Goal: Task Accomplishment & Management: Complete application form

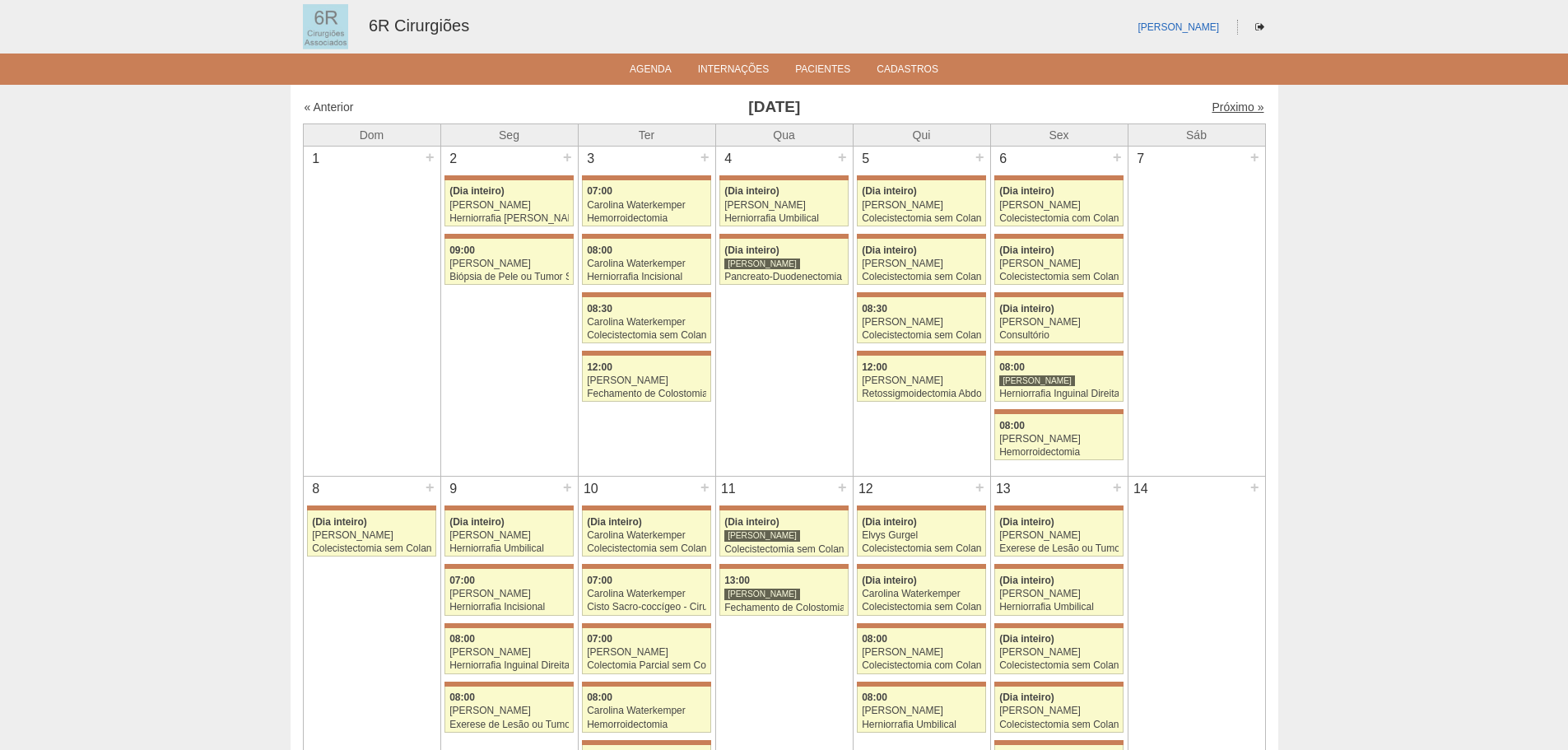
click at [1220, 107] on link "Próximo »" at bounding box center [1237, 106] width 52 height 13
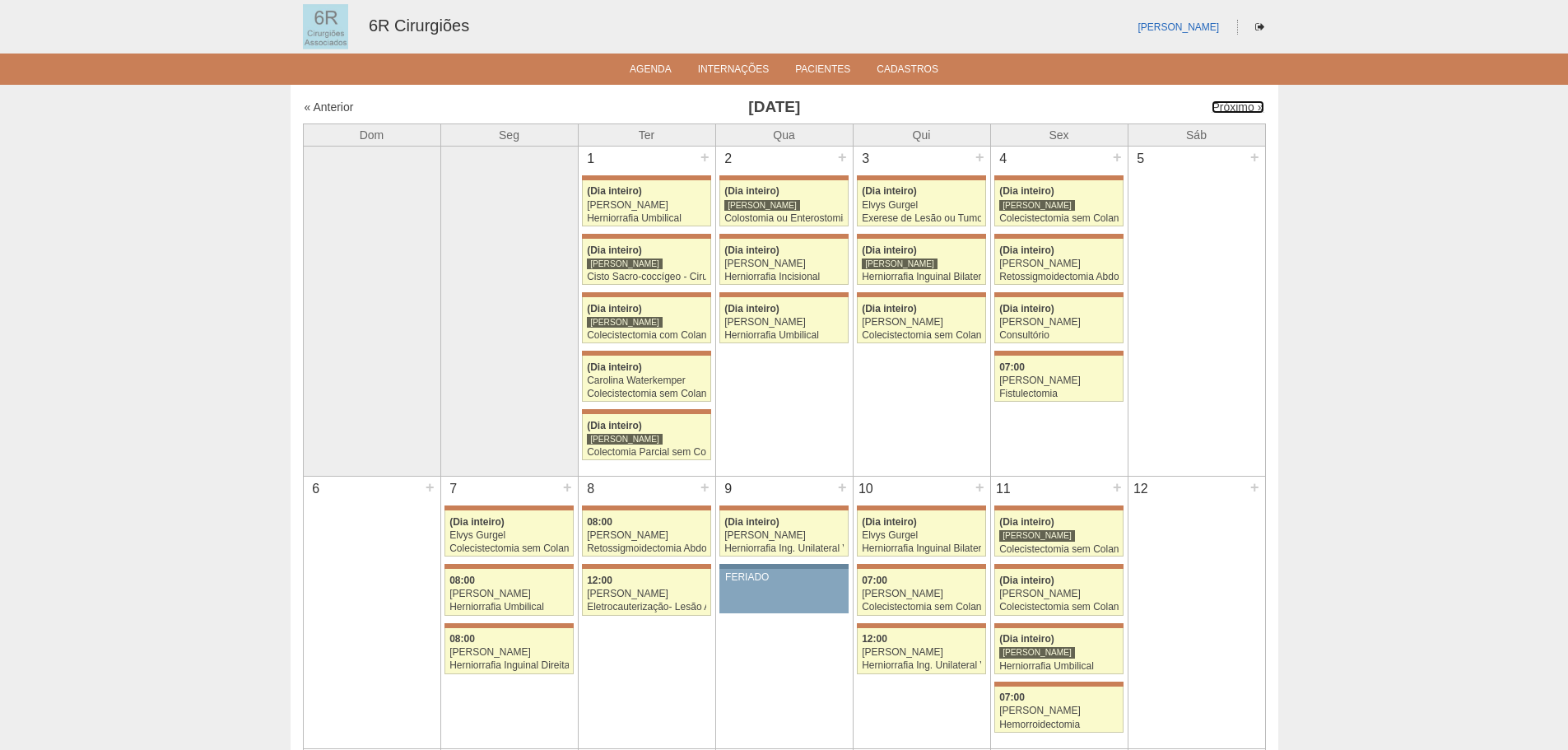
click at [1229, 103] on link "Próximo »" at bounding box center [1237, 106] width 52 height 13
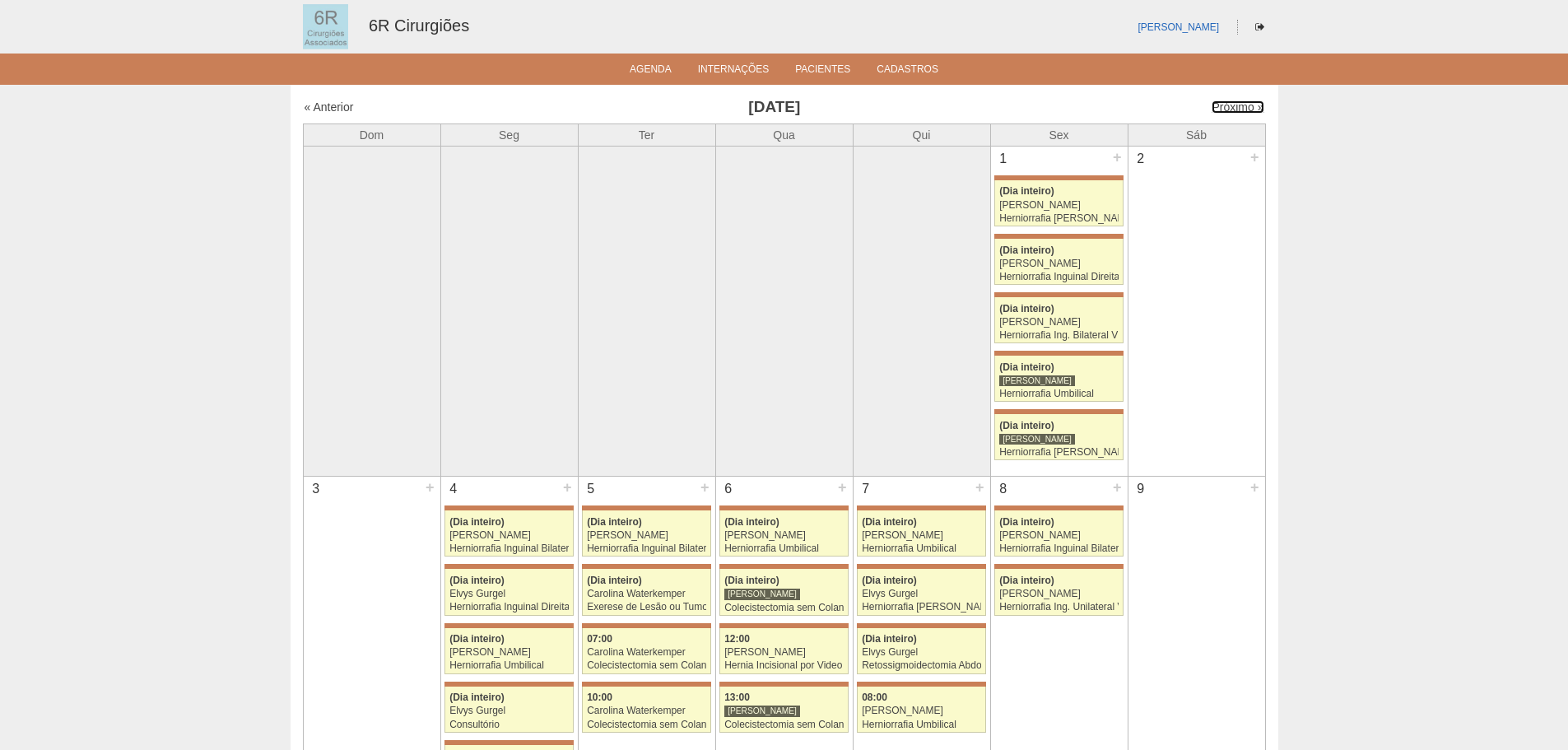
click at [1239, 108] on link "Próximo »" at bounding box center [1237, 106] width 52 height 13
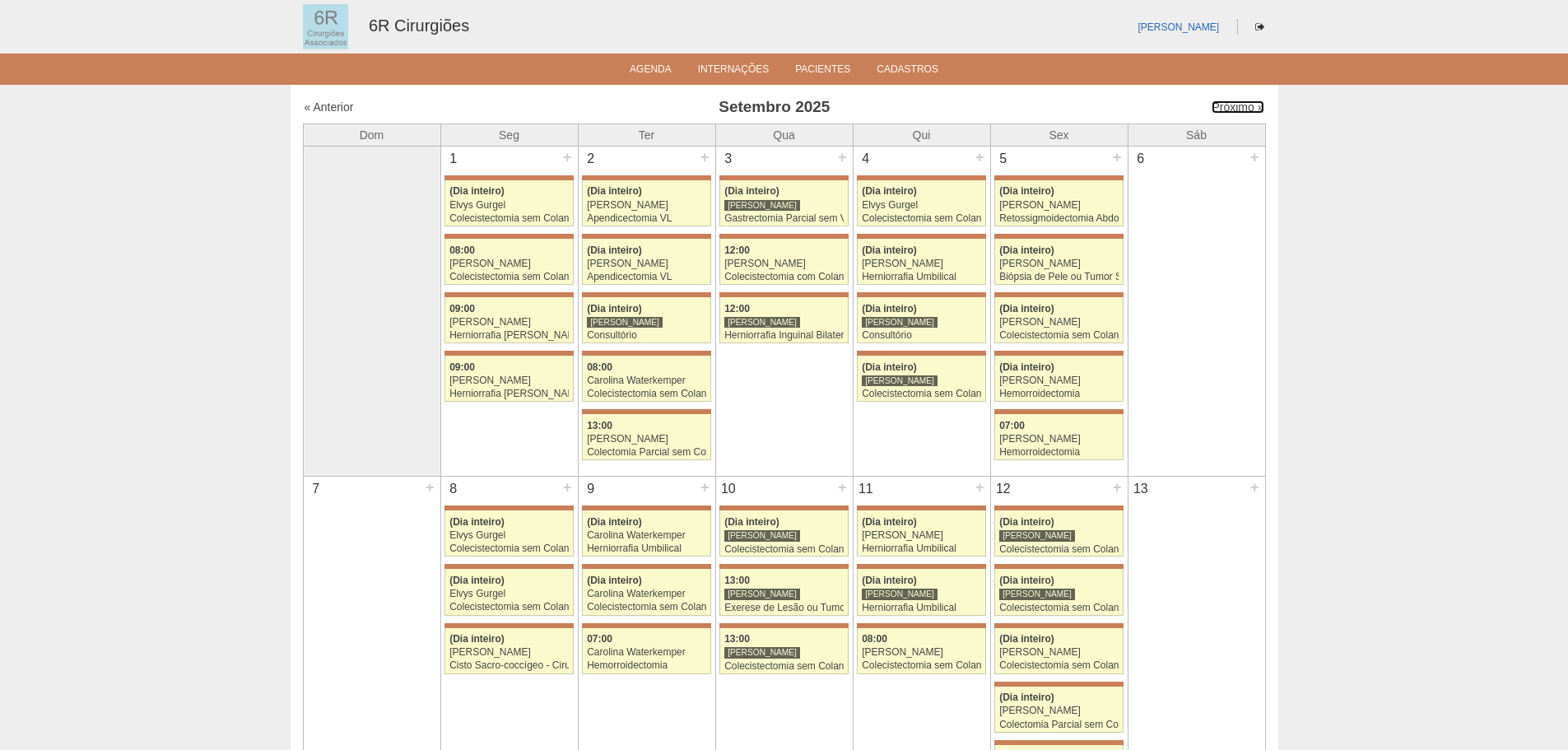
click at [1239, 108] on link "Próximo »" at bounding box center [1237, 106] width 52 height 13
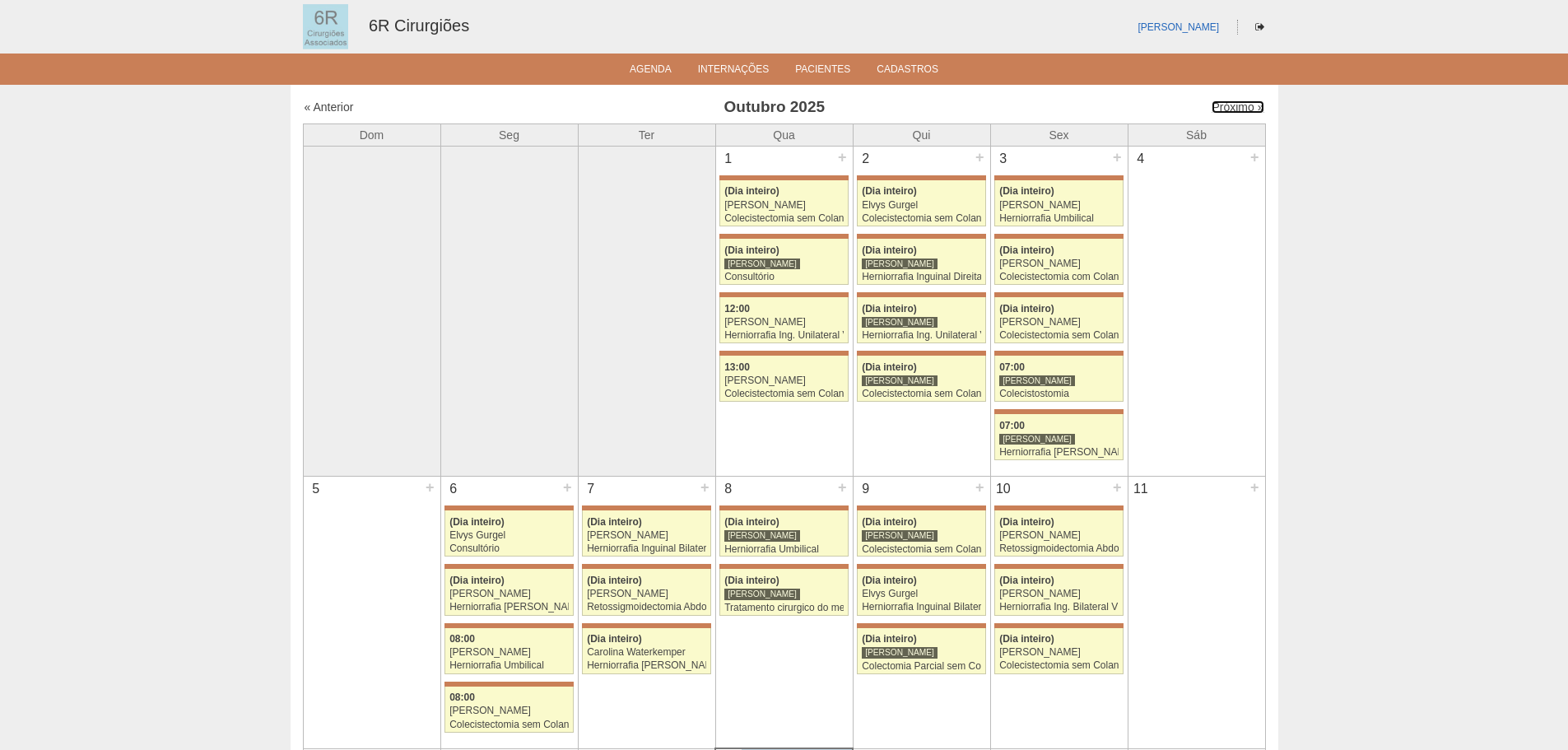
click at [1239, 108] on link "Próximo »" at bounding box center [1237, 106] width 52 height 13
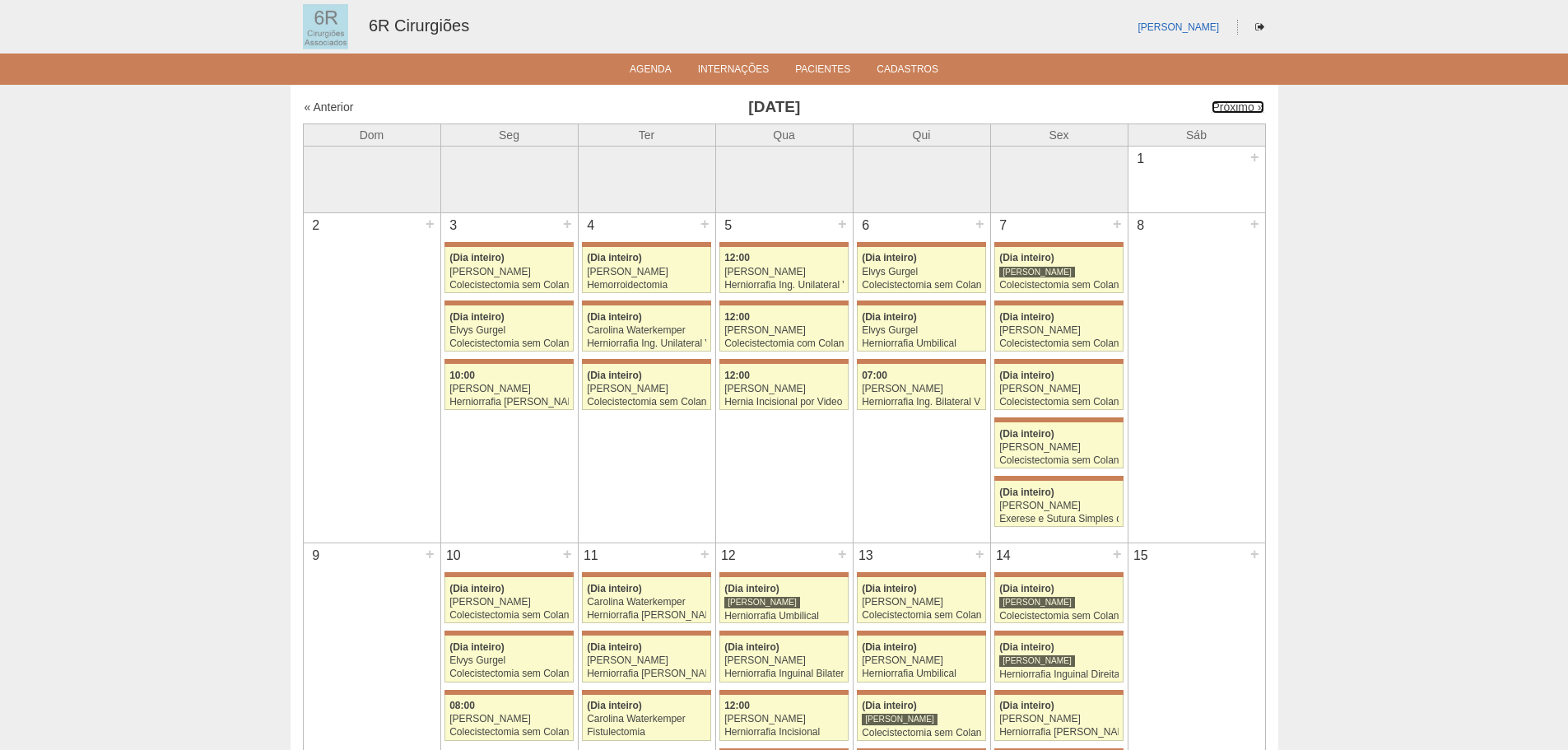
click at [1239, 108] on link "Próximo »" at bounding box center [1237, 106] width 52 height 13
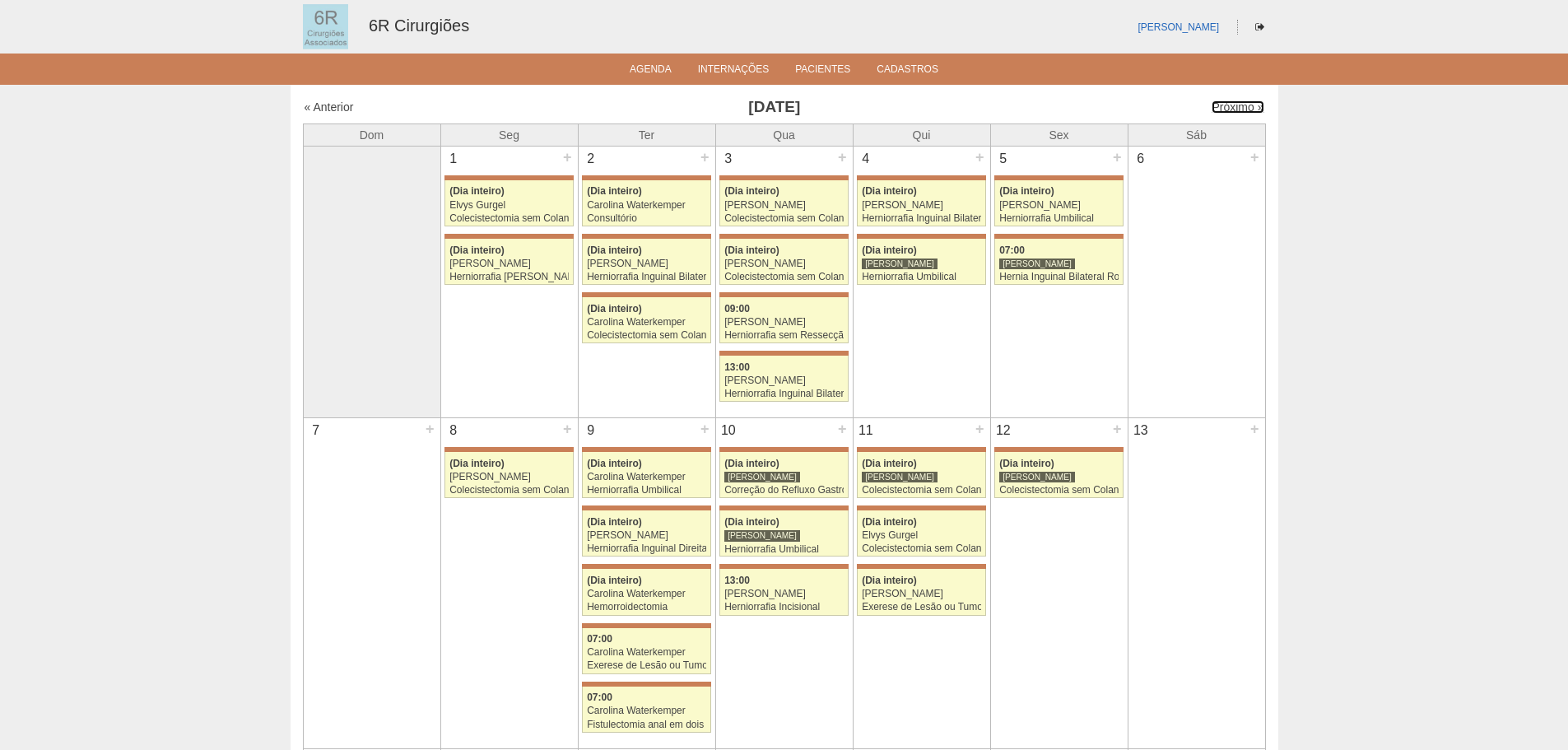
click at [1239, 108] on link "Próximo »" at bounding box center [1237, 106] width 52 height 13
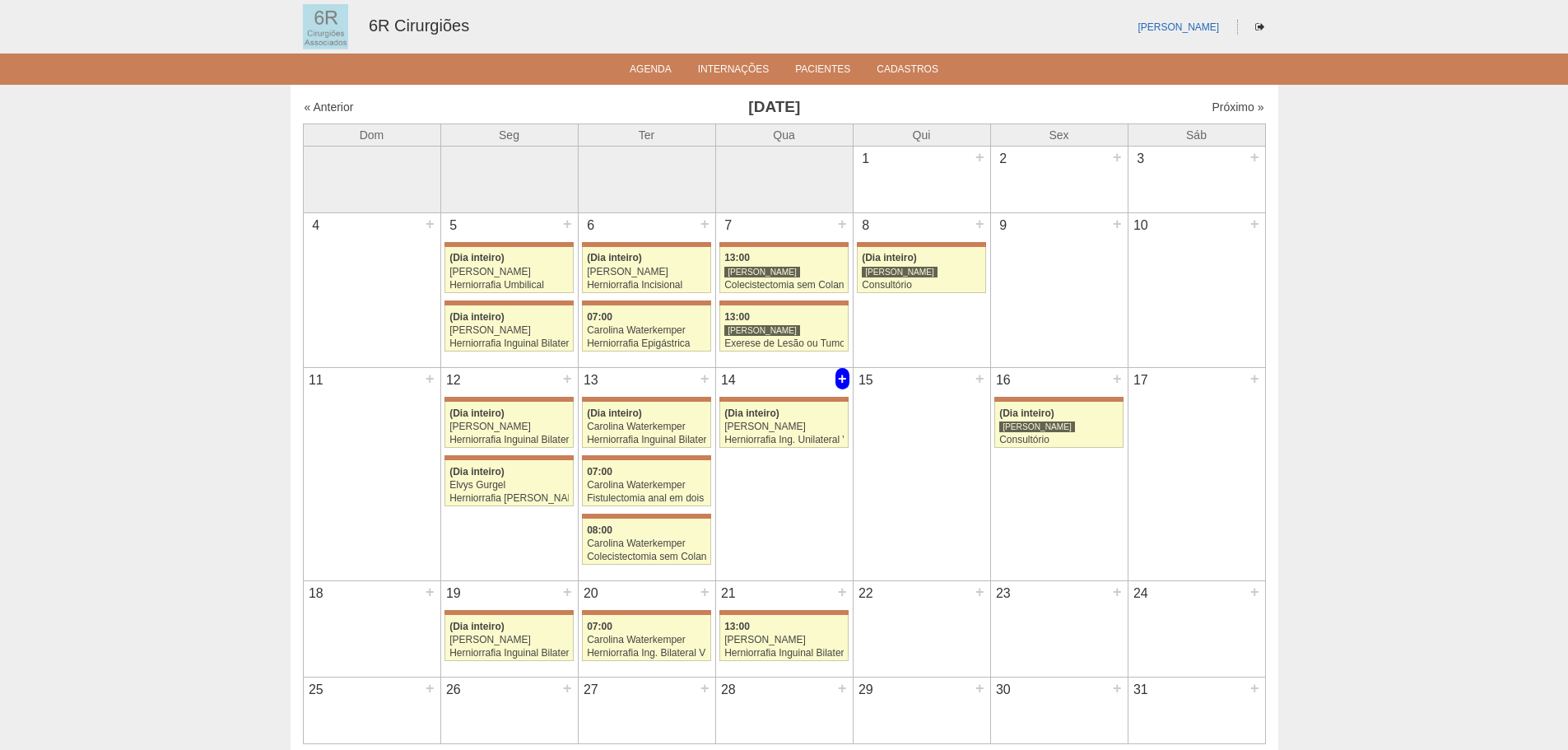
click at [844, 373] on div "+" at bounding box center [842, 378] width 14 height 21
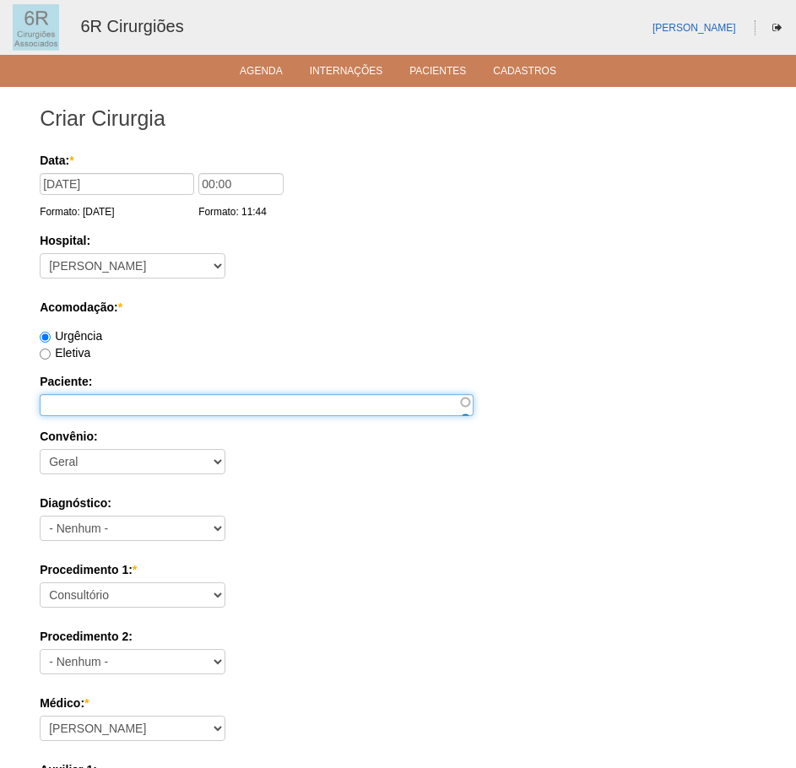
click at [115, 397] on input "Paciente:" at bounding box center [257, 405] width 434 height 22
paste input "[PERSON_NAME]"
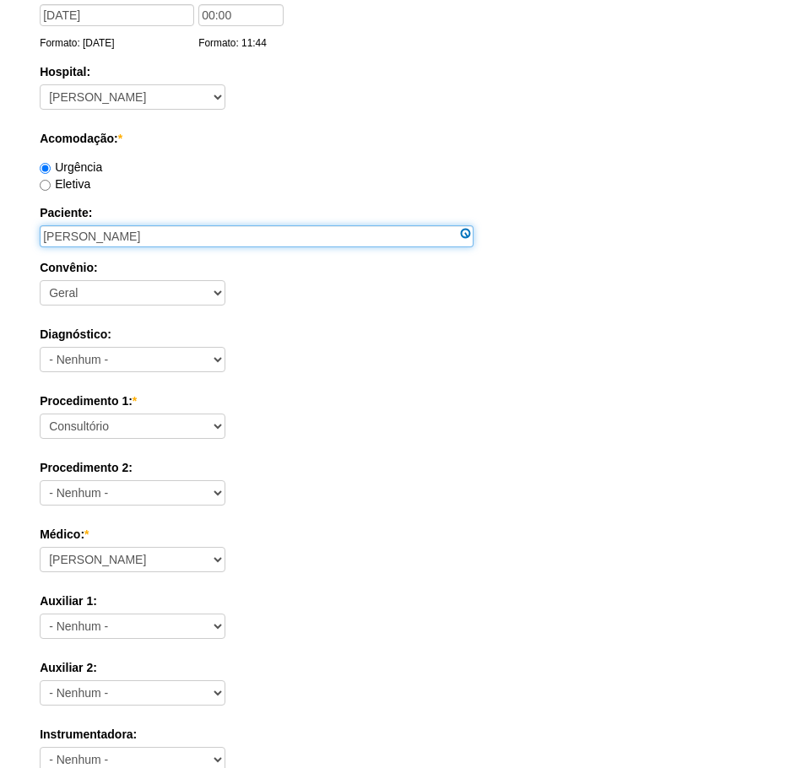
scroll to position [253, 0]
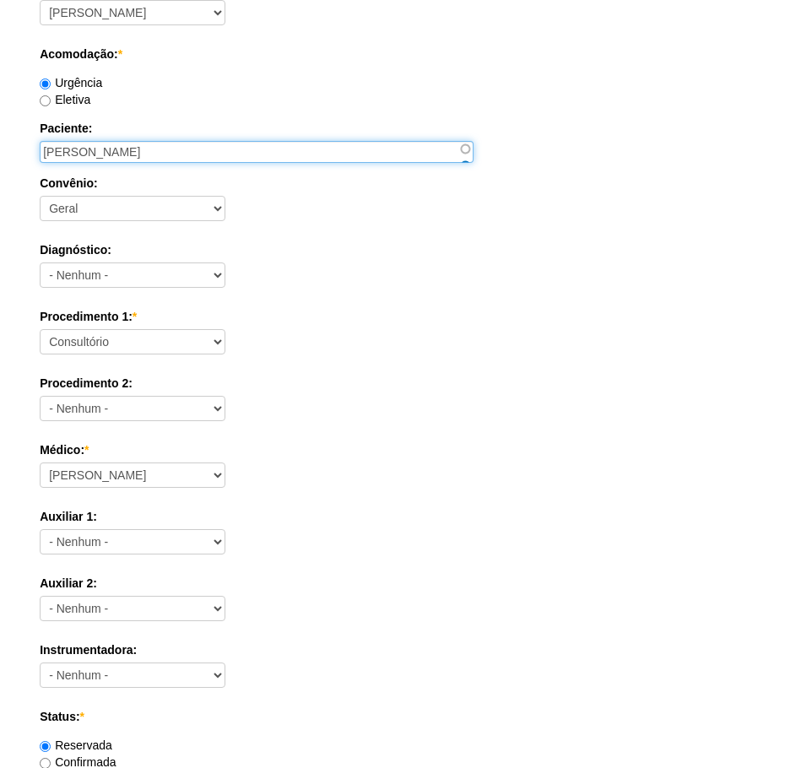
type input "[PERSON_NAME]"
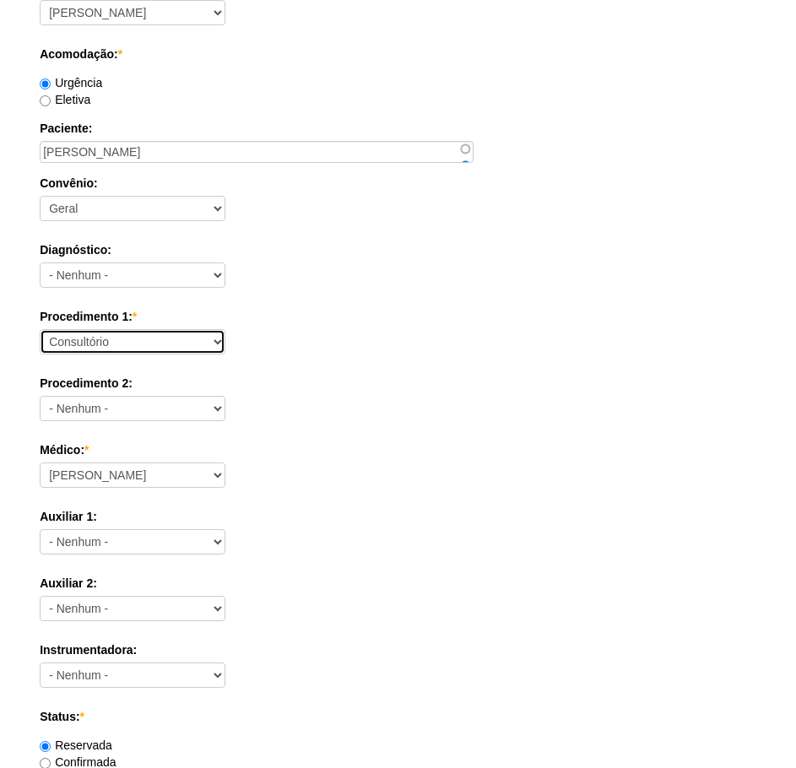
click at [154, 344] on select "Consultório Abscesso Hepático - Drenagem Abscesso perianal Amputação Abdômino P…" at bounding box center [133, 341] width 186 height 25
select select "66650"
click at [40, 329] on select "Consultório Abscesso Hepático - Drenagem Abscesso perianal Amputação Abdômino P…" at bounding box center [133, 341] width 186 height 25
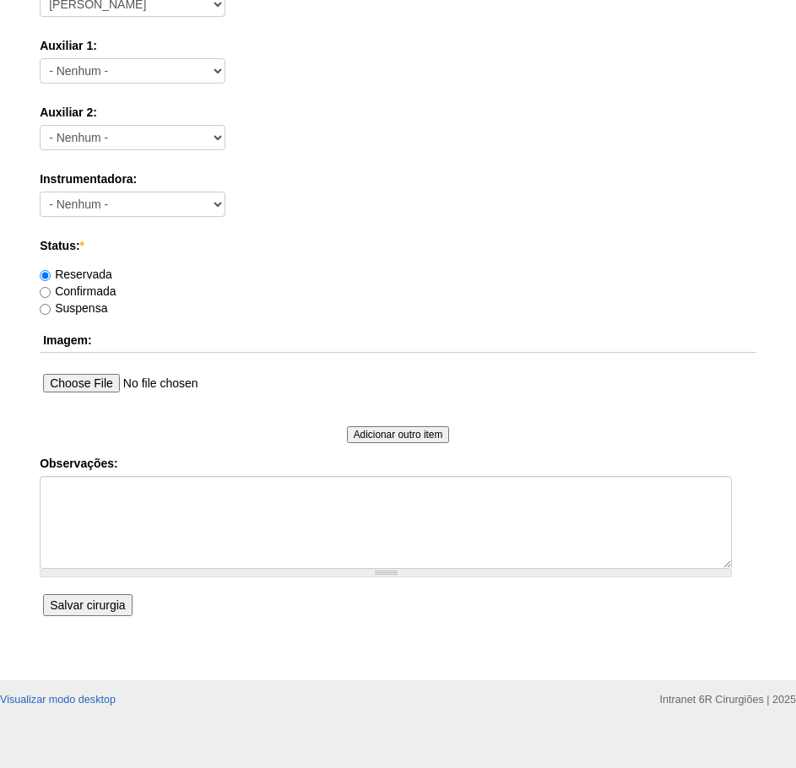
scroll to position [738, 0]
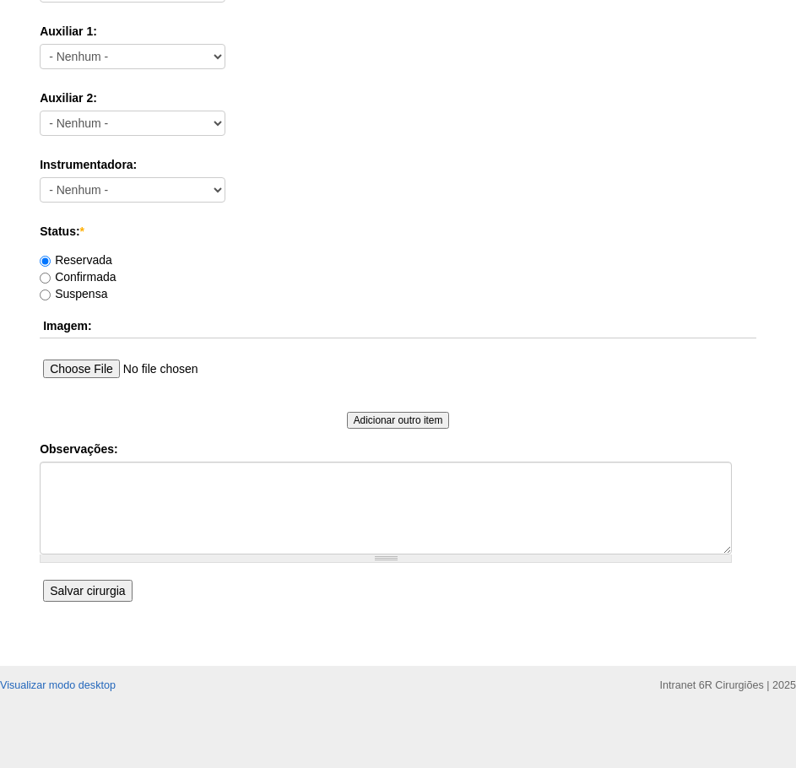
click at [121, 587] on input "Salvar cirurgia" at bounding box center [87, 591] width 89 height 22
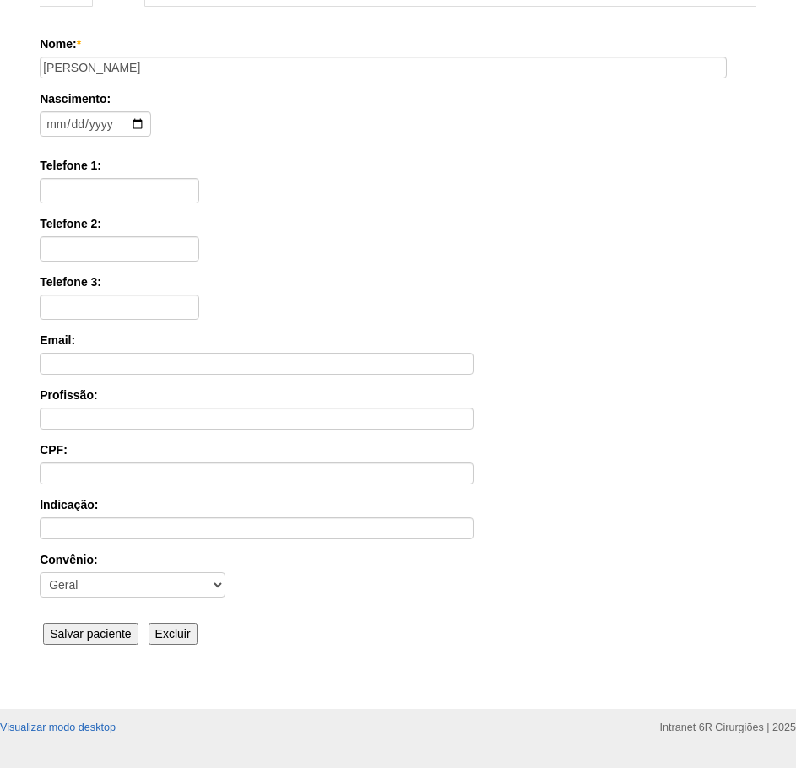
scroll to position [262, 0]
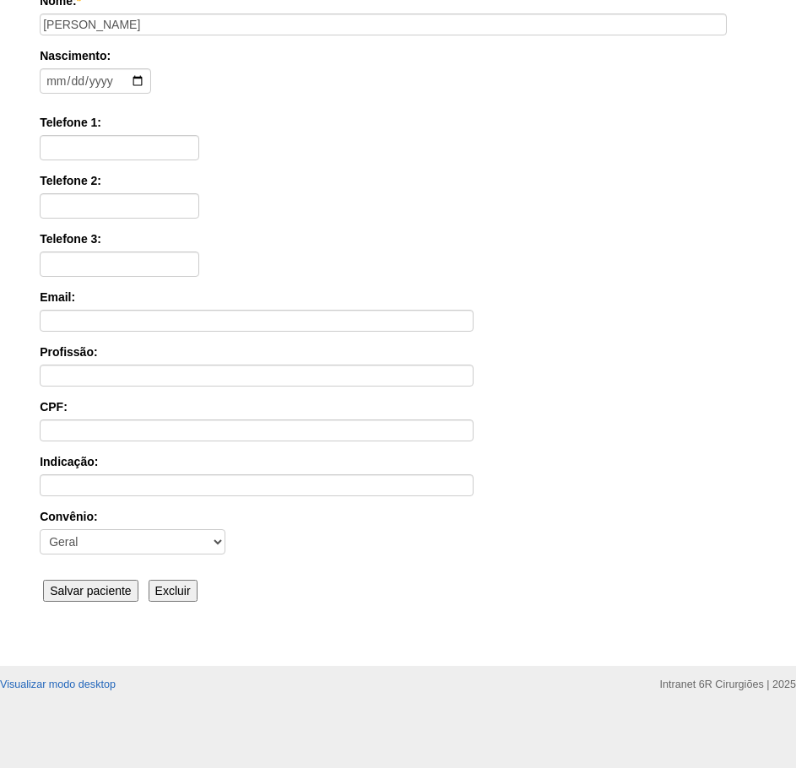
click at [121, 597] on input "Salvar paciente" at bounding box center [90, 591] width 95 height 22
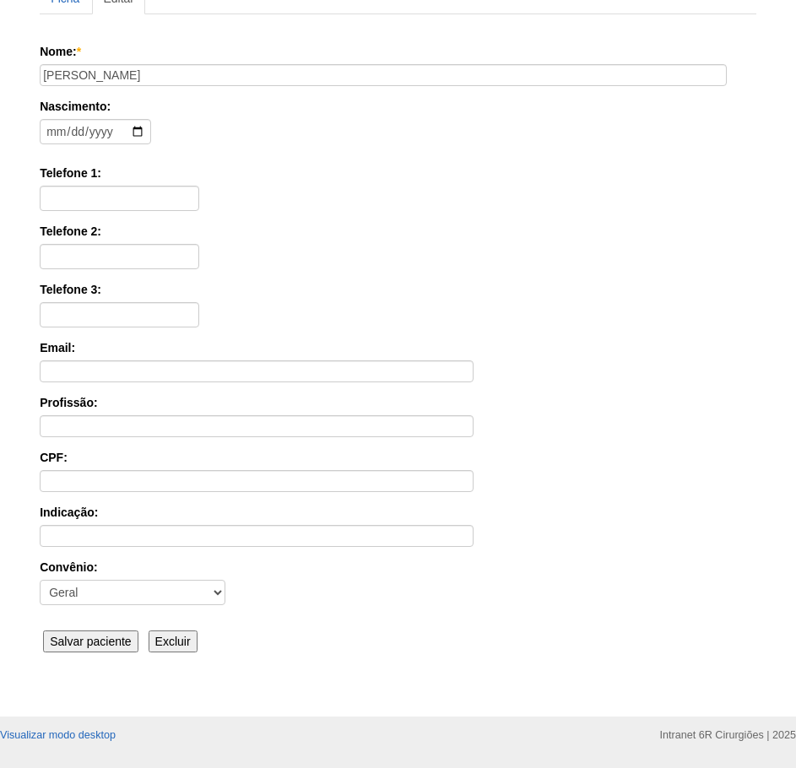
scroll to position [113, 0]
